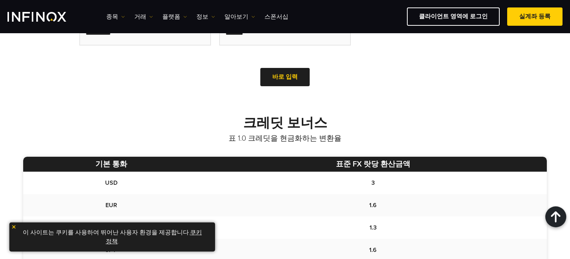
scroll to position [389, 0]
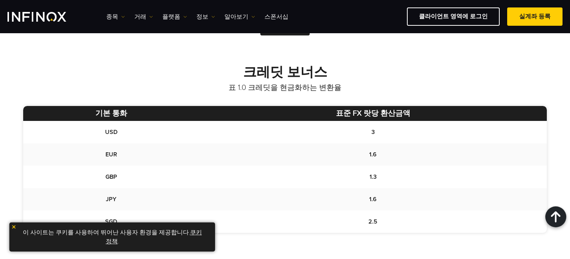
click at [13, 227] on img at bounding box center [13, 227] width 5 height 5
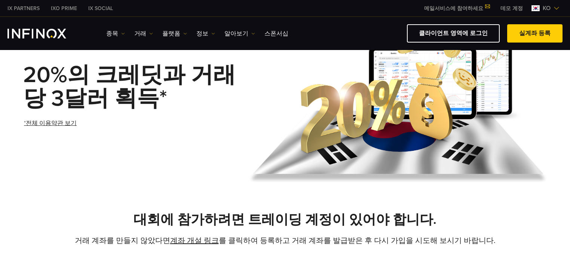
scroll to position [0, 0]
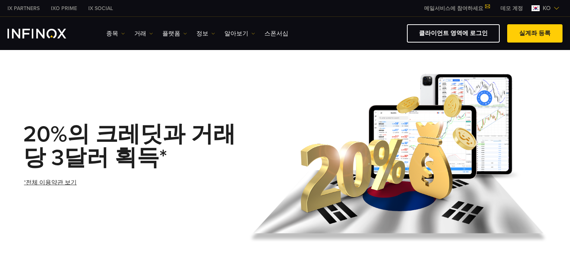
click at [540, 33] on link "실계좌 등록" at bounding box center [534, 33] width 55 height 18
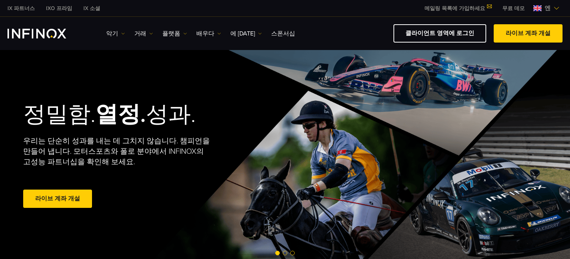
drag, startPoint x: 438, startPoint y: 33, endPoint x: 425, endPoint y: 51, distance: 23.0
click at [438, 33] on font "클라이언트 영역에 로그인" at bounding box center [439, 33] width 69 height 7
